Goal: Task Accomplishment & Management: Use online tool/utility

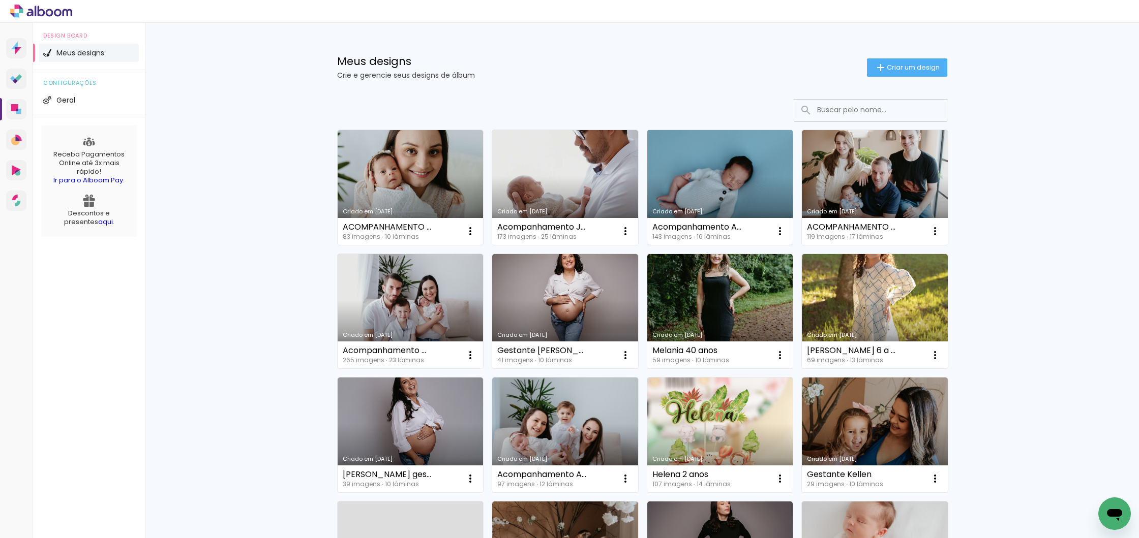
click at [679, 180] on link "Criado em [DATE]" at bounding box center [720, 187] width 146 height 115
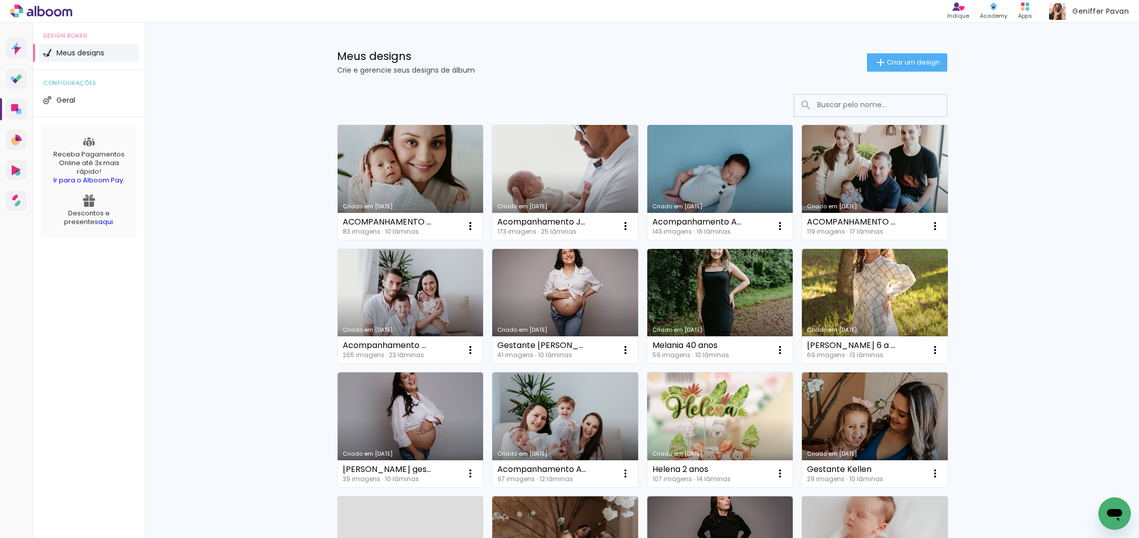
click at [444, 181] on link "Criado em [DATE]" at bounding box center [411, 182] width 146 height 115
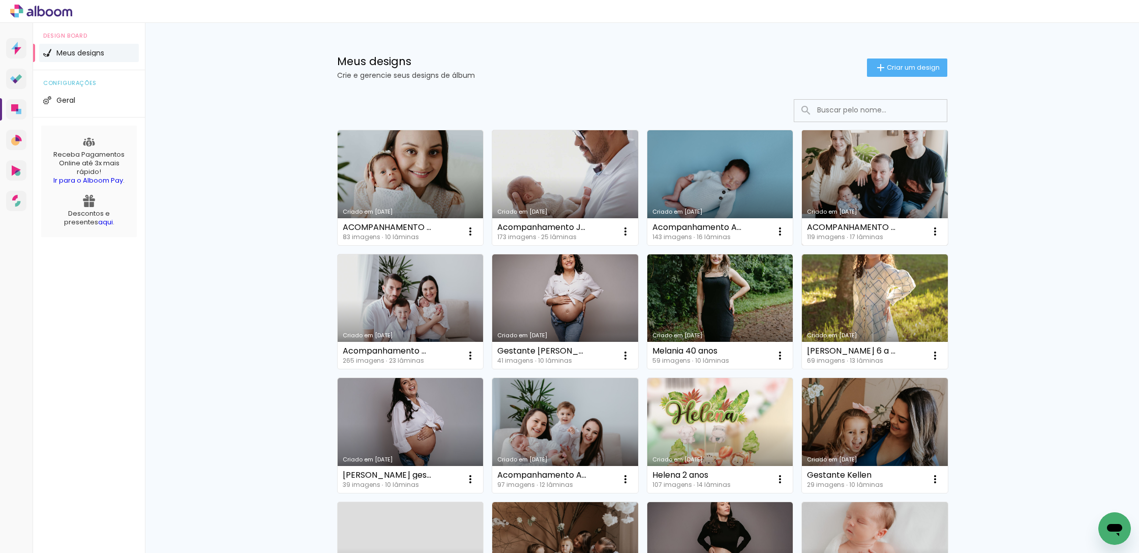
click at [922, 173] on link "Criado em [DATE]" at bounding box center [875, 187] width 146 height 115
